Goal: Task Accomplishment & Management: Manage account settings

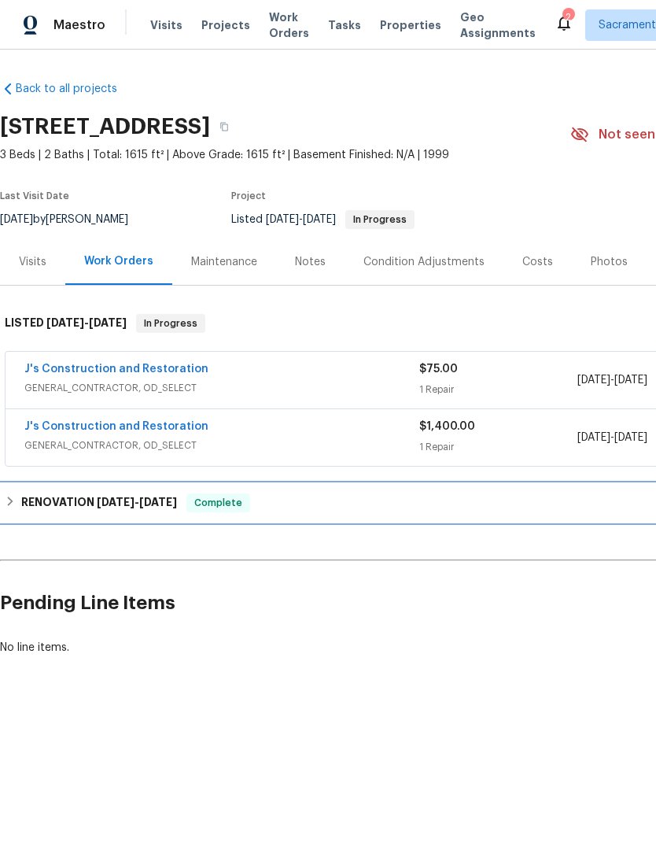
click at [53, 497] on h6 "RENOVATION [DATE] - [DATE]" at bounding box center [99, 502] width 156 height 19
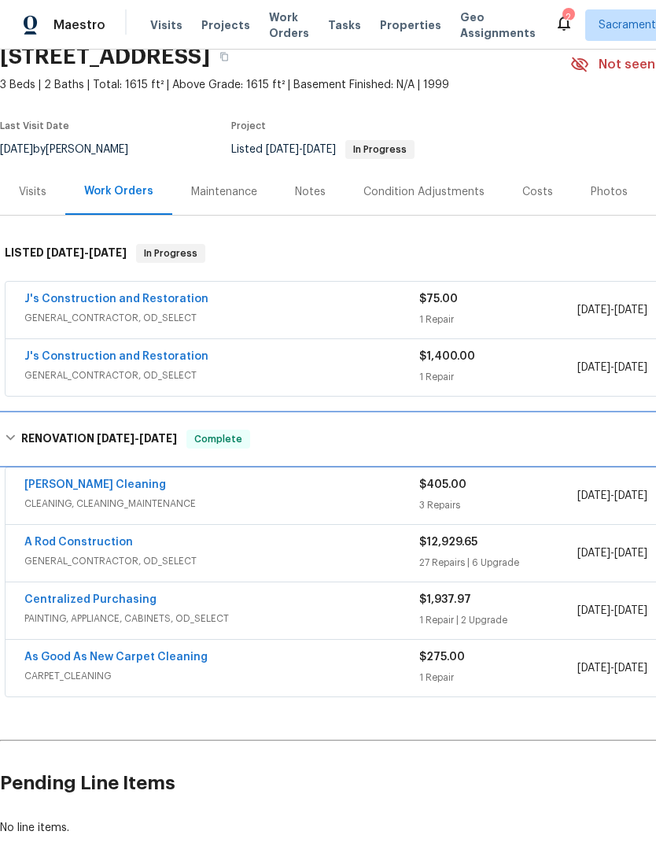
scroll to position [70, 0]
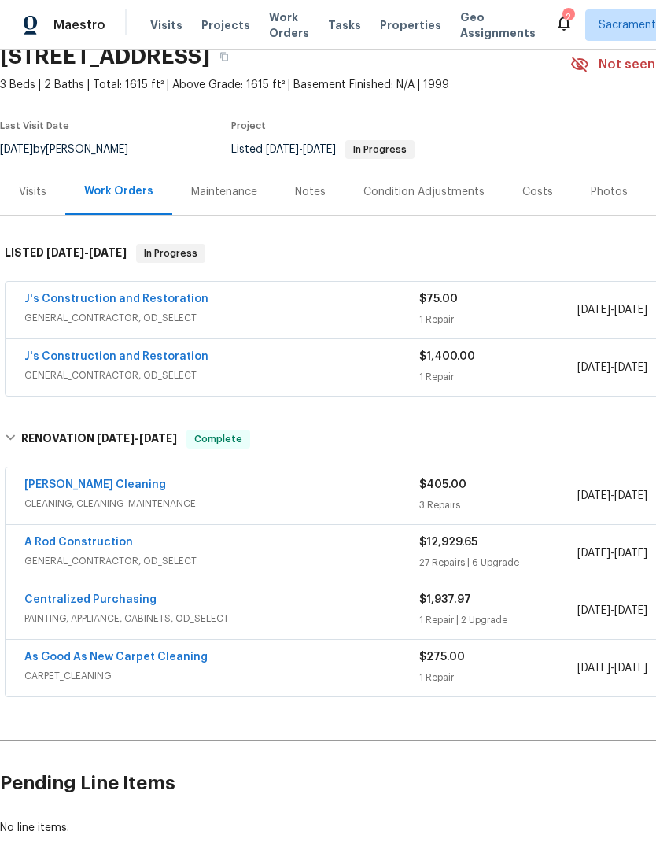
click at [69, 545] on link "A Rod Construction" at bounding box center [78, 541] width 109 height 11
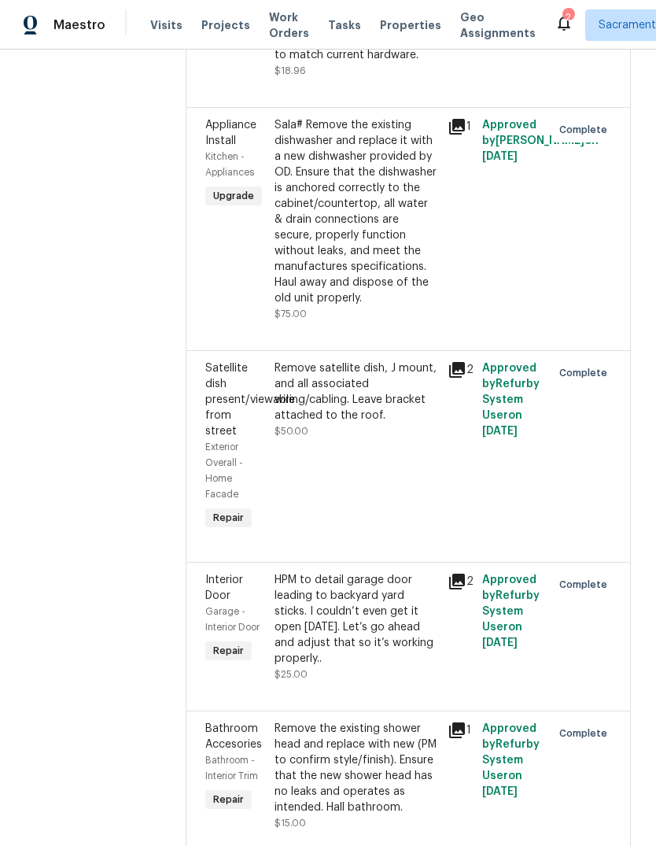
scroll to position [6412, 0]
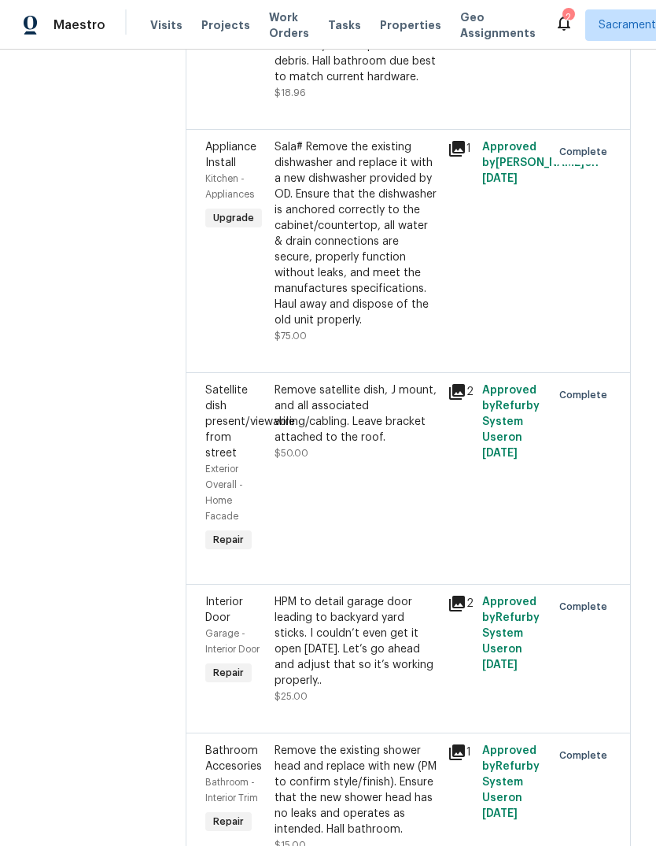
click at [558, 20] on icon at bounding box center [564, 24] width 13 height 16
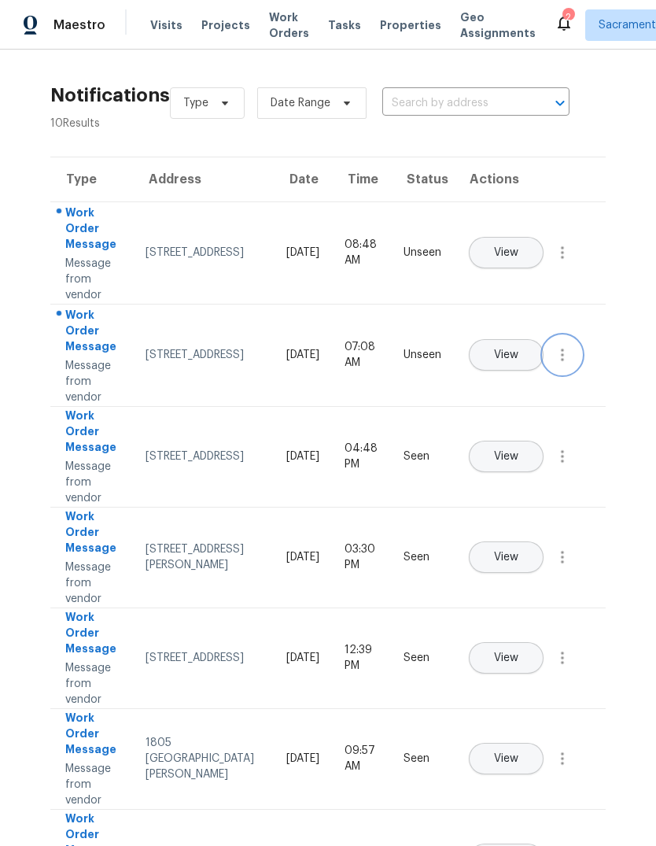
click at [566, 364] on icon "button" at bounding box center [562, 354] width 19 height 19
click at [524, 363] on link "Mark Seen" at bounding box center [473, 374] width 134 height 24
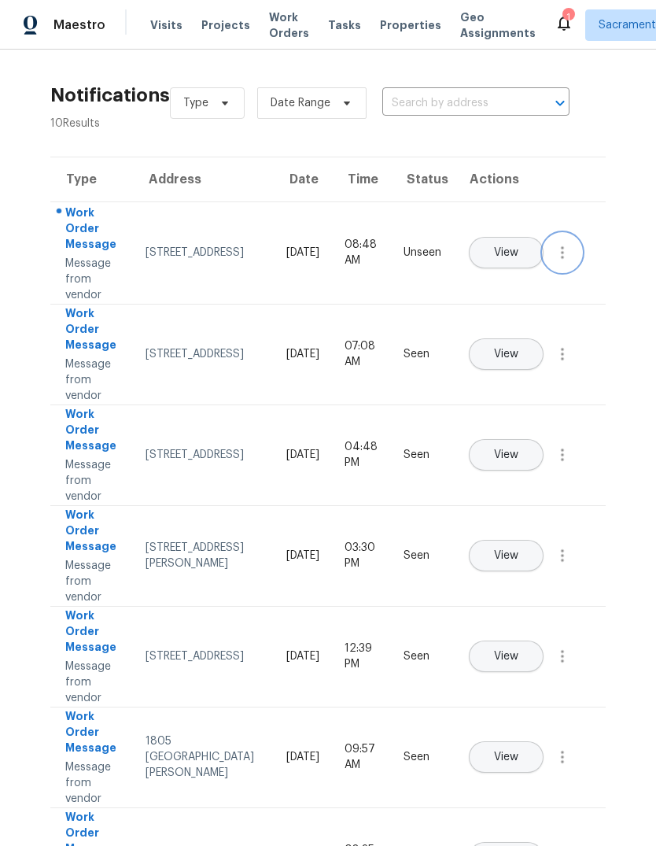
click at [555, 271] on button "button" at bounding box center [563, 253] width 38 height 38
click at [524, 275] on div "Mark Seen" at bounding box center [472, 272] width 123 height 16
